Goal: Task Accomplishment & Management: Use online tool/utility

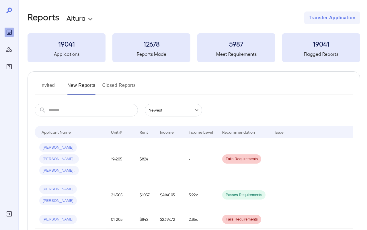
click at [51, 83] on button "Invited" at bounding box center [48, 88] width 26 height 14
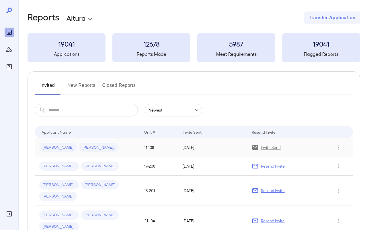
click at [100, 148] on div "Juan C... Lesbia F..." at bounding box center [87, 147] width 96 height 9
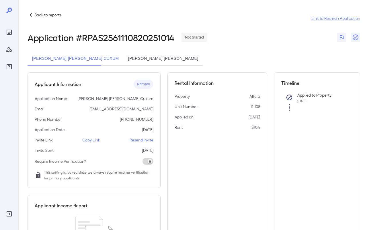
scroll to position [5, 0]
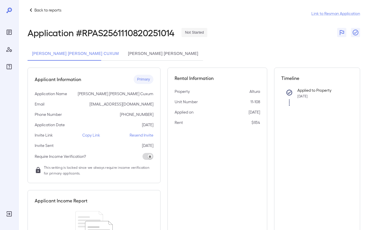
click at [84, 134] on p "Copy Link" at bounding box center [91, 135] width 18 height 6
click at [8, 34] on icon "Reports" at bounding box center [9, 32] width 7 height 7
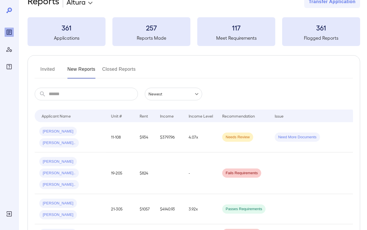
scroll to position [18, 0]
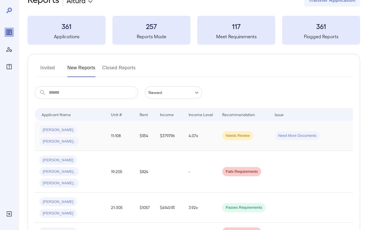
click at [106, 132] on td "Juan C... Lesbia F..." at bounding box center [71, 135] width 72 height 30
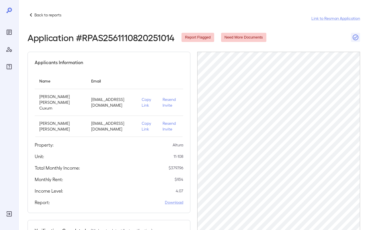
click at [143, 101] on p "Copy Link" at bounding box center [148, 101] width 12 height 11
click at [9, 35] on icon "Reports" at bounding box center [9, 32] width 7 height 7
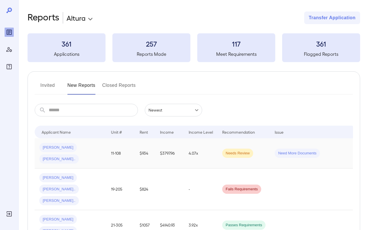
click at [98, 146] on div "Juan C... Lesbia F..." at bounding box center [70, 153] width 63 height 21
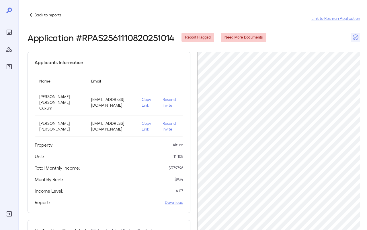
click at [11, 34] on icon "Reports" at bounding box center [9, 32] width 7 height 7
